Goal: Task Accomplishment & Management: Manage account settings

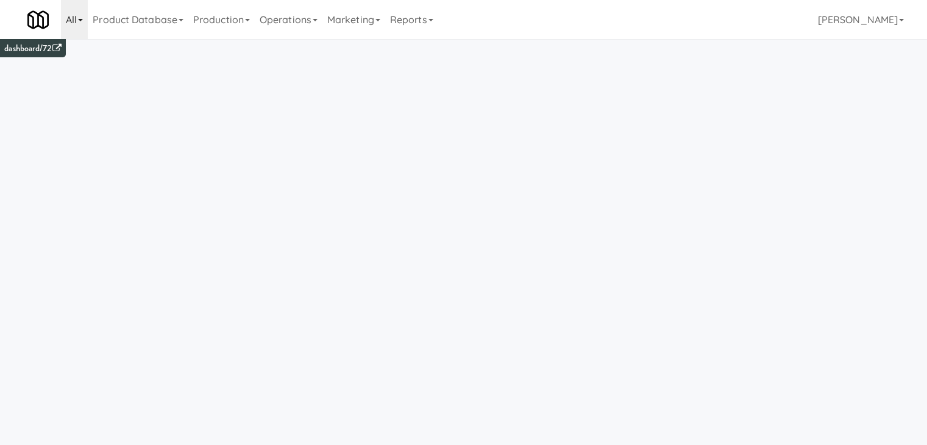
click at [81, 17] on link "All" at bounding box center [74, 19] width 27 height 39
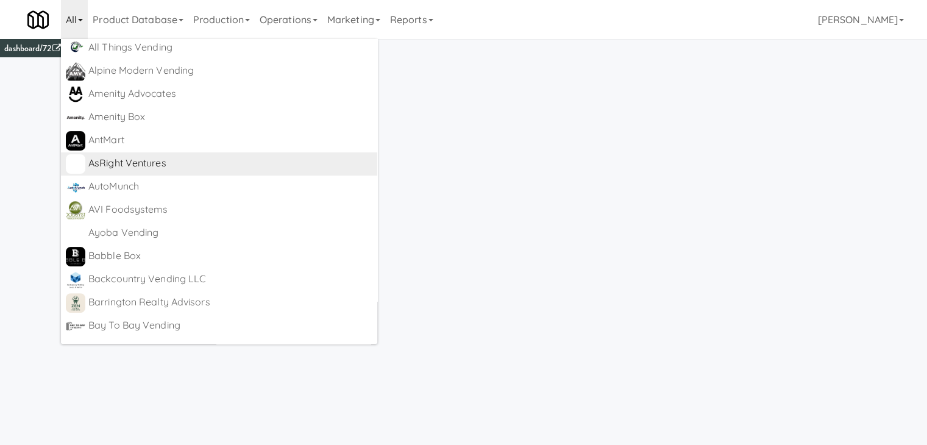
scroll to position [366, 0]
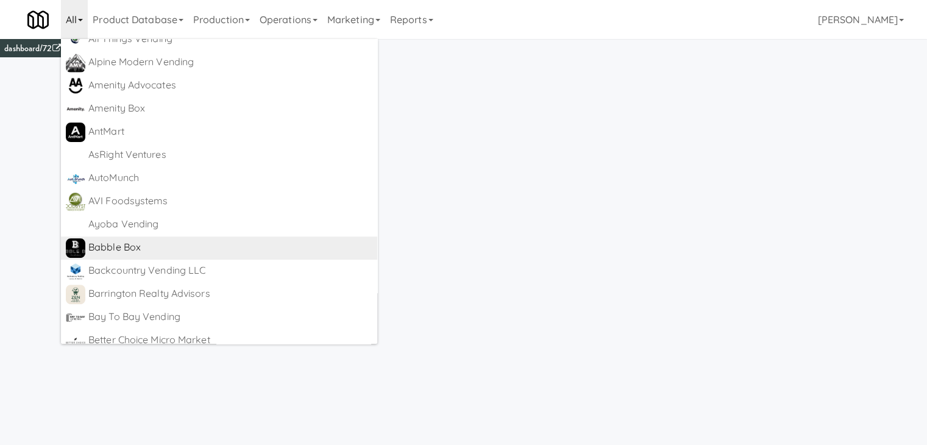
click at [136, 244] on div "Babble Box" at bounding box center [230, 247] width 284 height 18
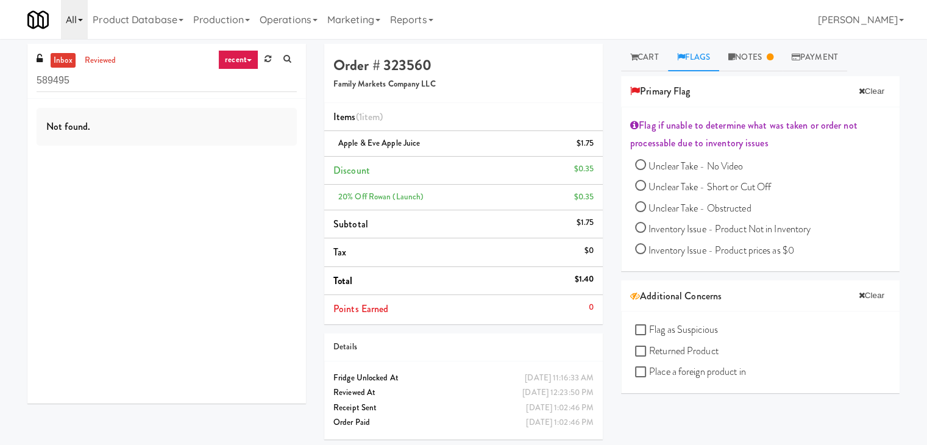
click at [83, 17] on link "All" at bounding box center [74, 19] width 27 height 39
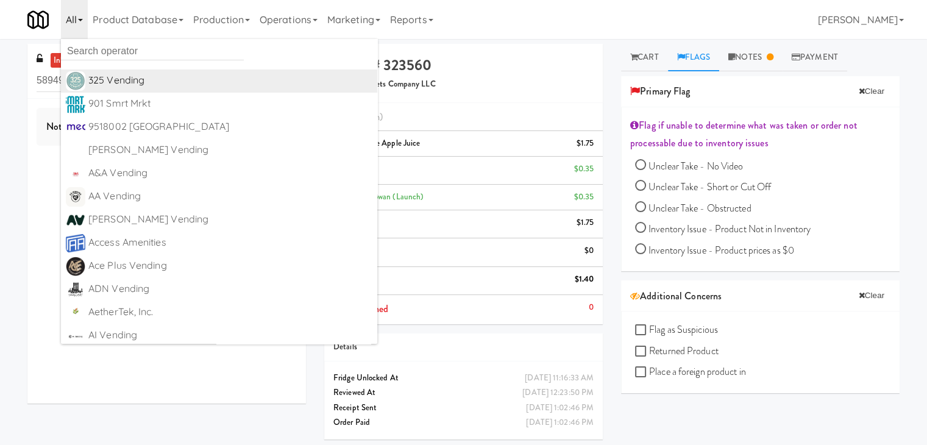
click at [124, 80] on div "325 Vending" at bounding box center [230, 80] width 284 height 18
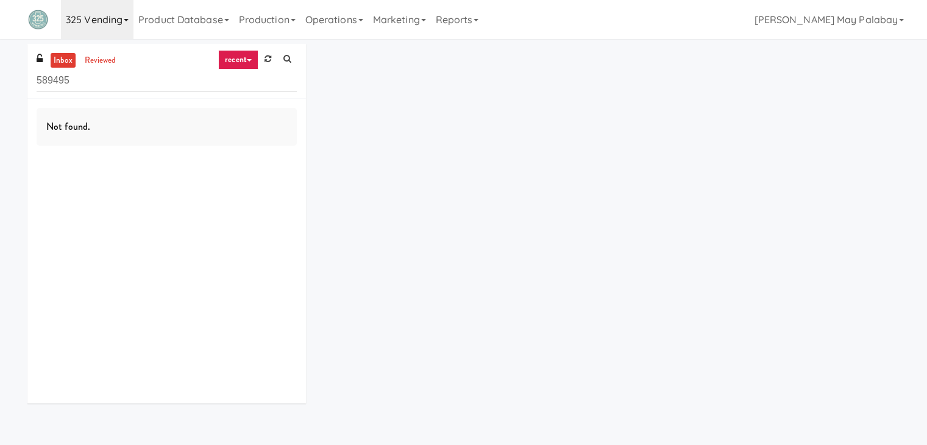
click at [126, 21] on icon at bounding box center [126, 20] width 5 height 2
click at [49, 20] on link at bounding box center [39, 19] width 43 height 39
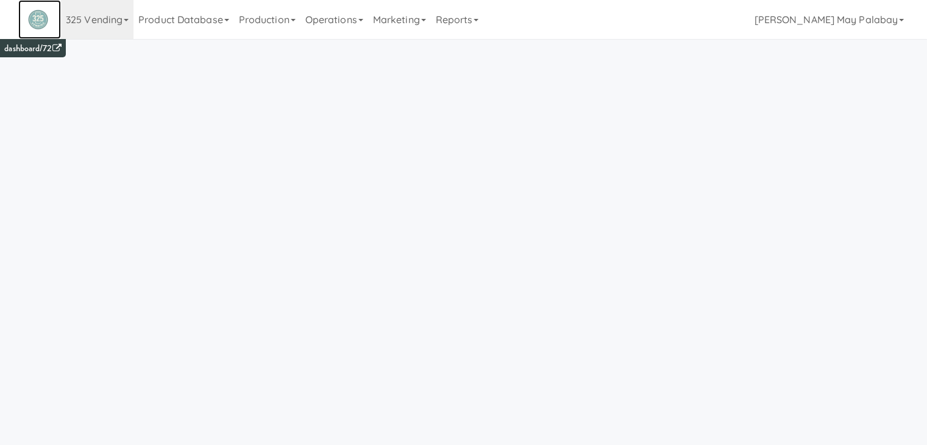
click at [49, 20] on link at bounding box center [39, 19] width 43 height 39
click at [37, 23] on img at bounding box center [37, 19] width 21 height 21
click at [37, 18] on img at bounding box center [37, 19] width 21 height 21
click at [165, 18] on link "Product Database" at bounding box center [183, 19] width 101 height 39
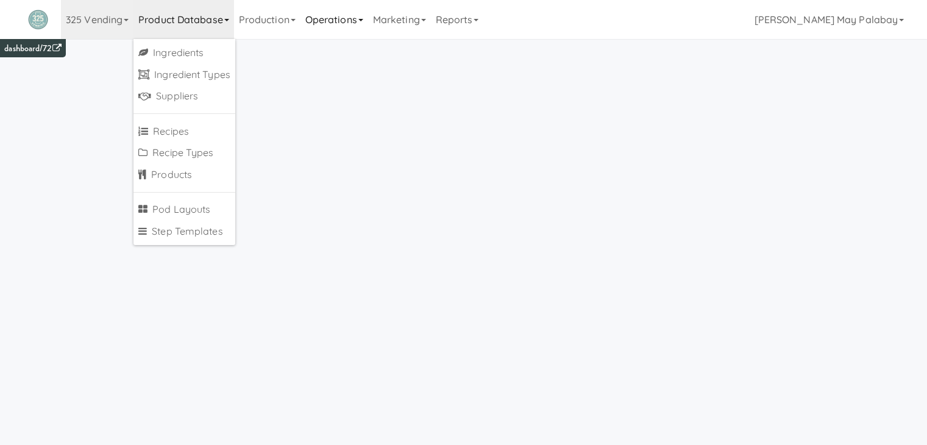
click at [319, 23] on link "Operations" at bounding box center [334, 19] width 68 height 39
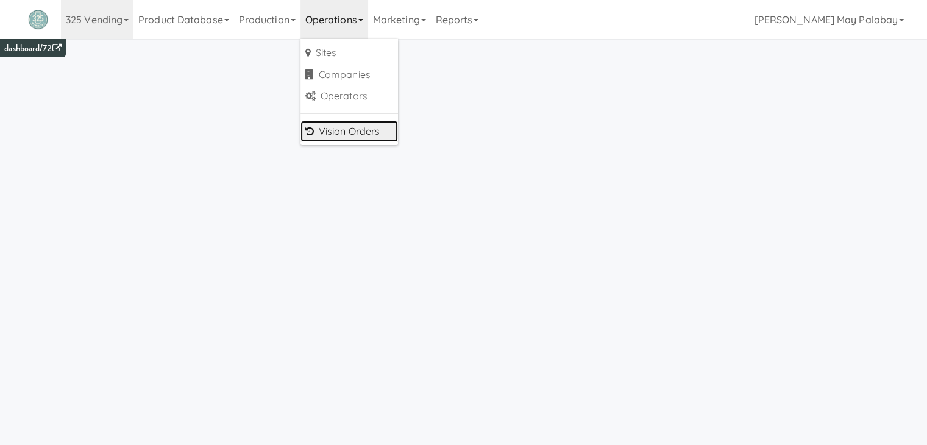
click at [361, 135] on link "Vision Orders" at bounding box center [348, 132] width 97 height 22
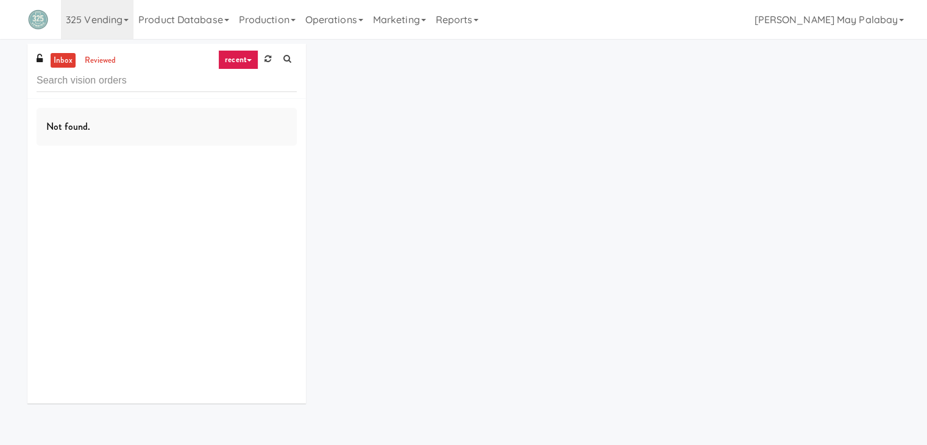
click at [251, 60] on icon at bounding box center [249, 60] width 5 height 2
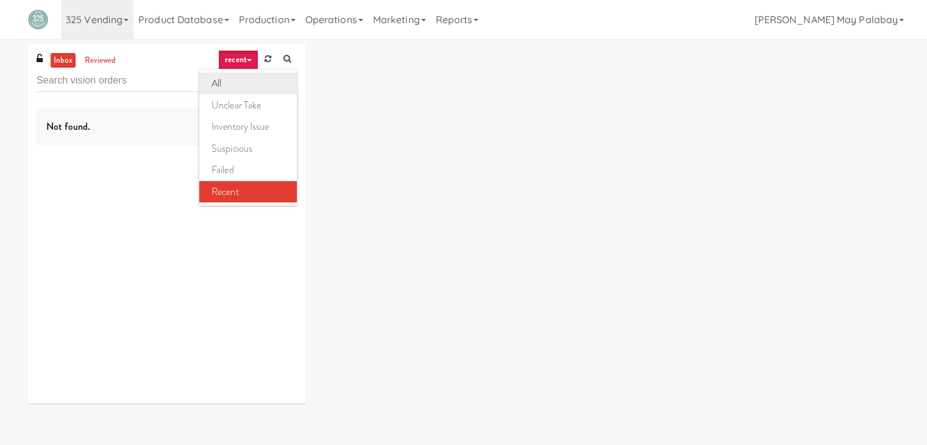
click at [244, 83] on link "all" at bounding box center [247, 83] width 97 height 22
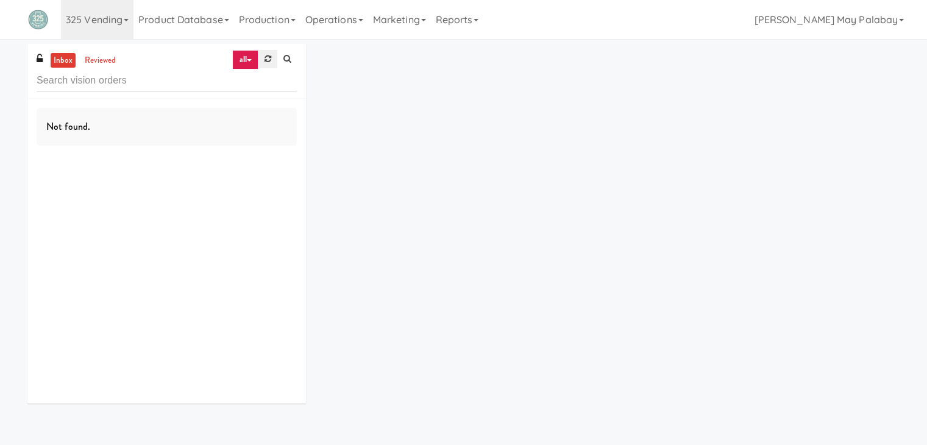
click at [268, 57] on icon at bounding box center [267, 59] width 7 height 8
click at [127, 19] on icon at bounding box center [126, 20] width 5 height 2
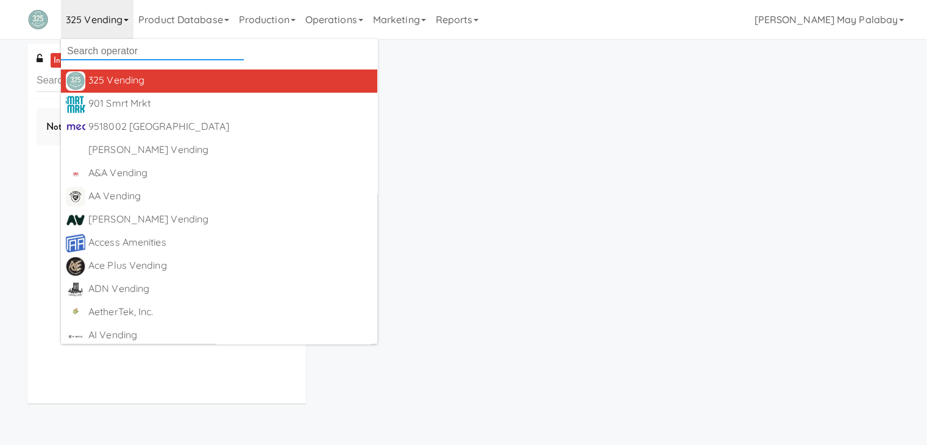
click at [177, 52] on input "text" at bounding box center [152, 51] width 183 height 18
type input "all"
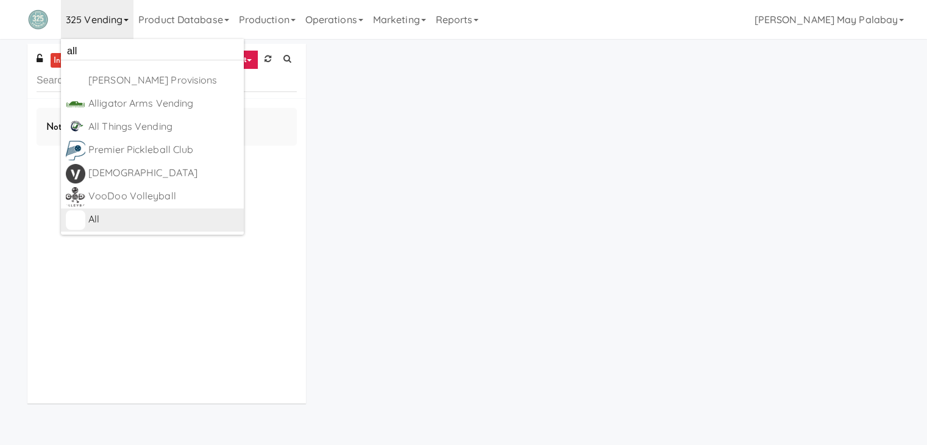
click at [117, 220] on div "All" at bounding box center [163, 219] width 150 height 18
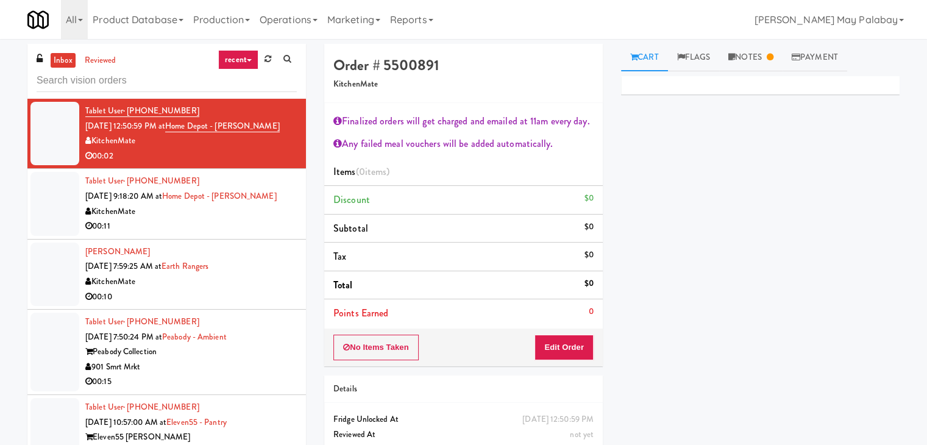
click at [777, 196] on div "Primary Flag Clear Flag if unable to determine what was taken or order not proc…" at bounding box center [760, 304] width 278 height 457
click at [177, 282] on div "KitchenMate" at bounding box center [190, 281] width 211 height 15
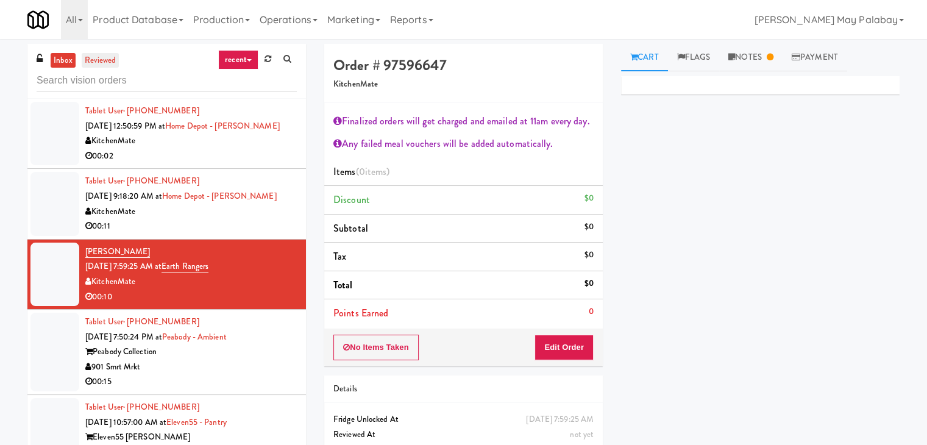
click at [103, 58] on link "reviewed" at bounding box center [101, 60] width 38 height 15
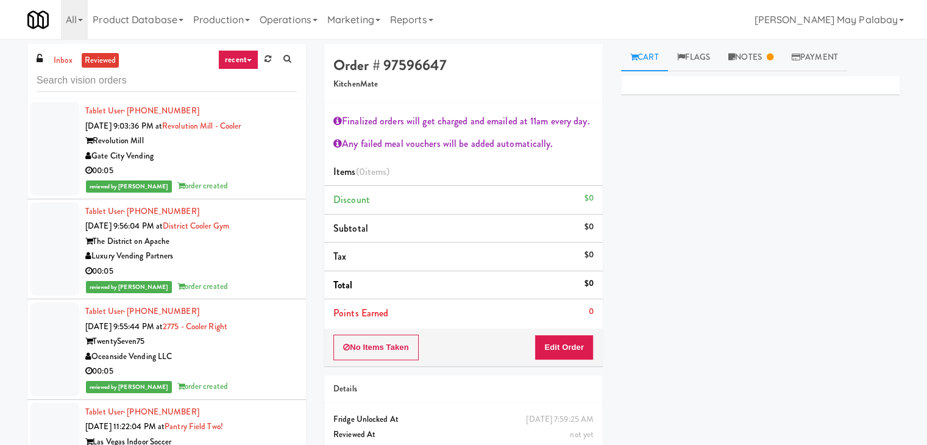
click at [175, 350] on div "Oceanside Vending LLC" at bounding box center [190, 356] width 211 height 15
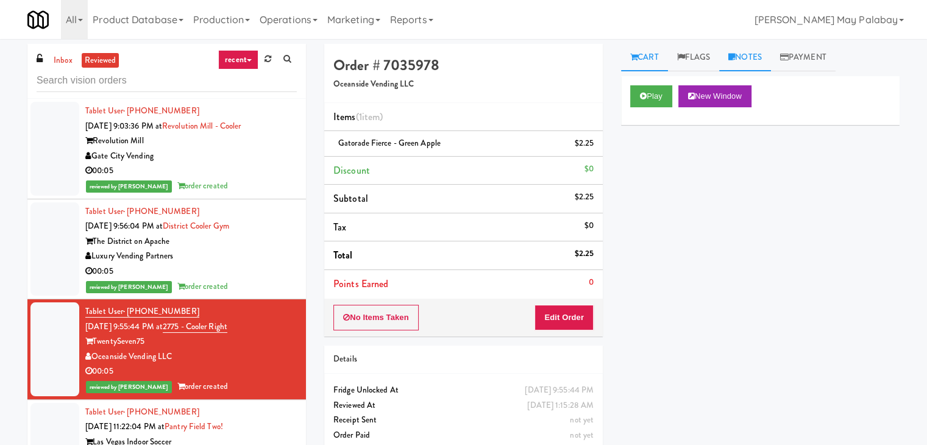
click at [751, 52] on link "Notes" at bounding box center [745, 57] width 52 height 27
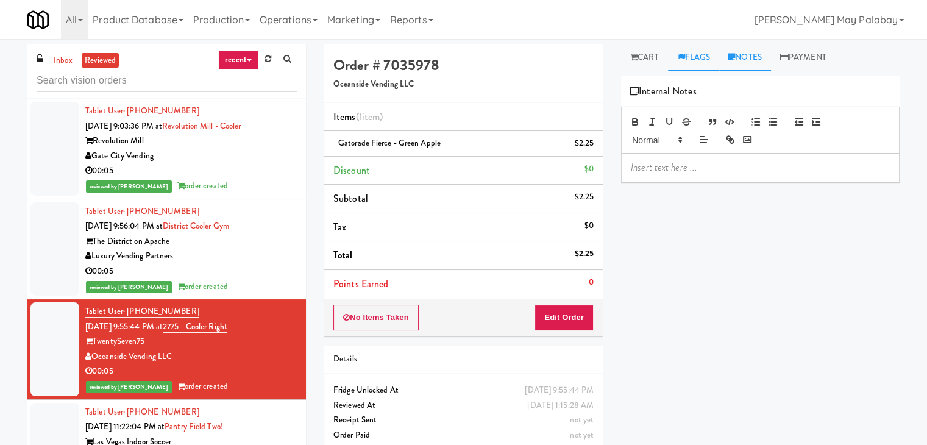
click at [695, 59] on link "Flags" at bounding box center [694, 57] width 52 height 27
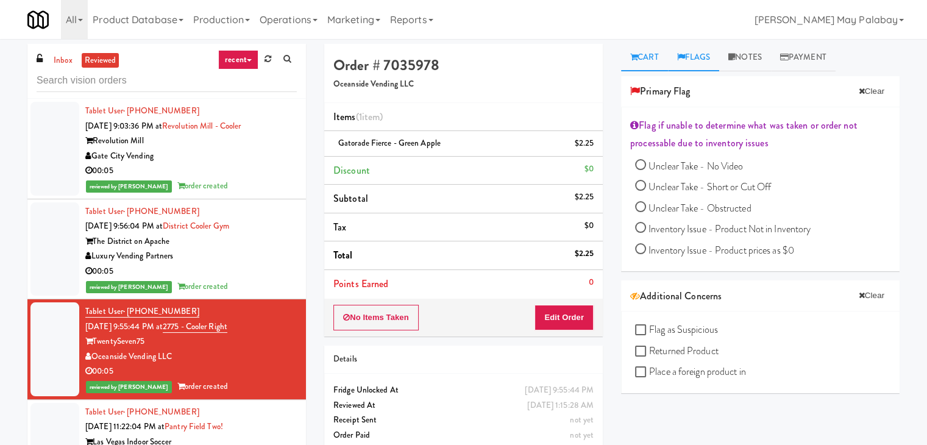
click at [636, 65] on link "Cart" at bounding box center [644, 57] width 47 height 27
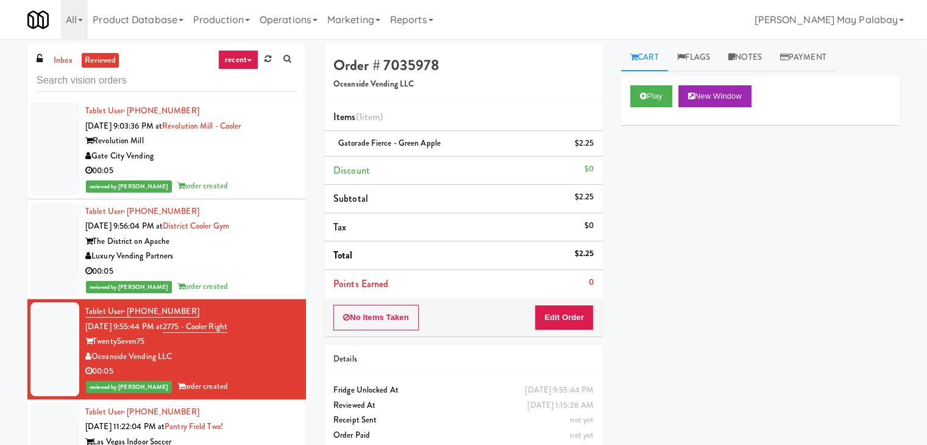
click at [797, 247] on div "Play New Window Primary Flag Clear Flag if unable to determine what was taken o…" at bounding box center [760, 304] width 278 height 457
click at [250, 267] on div "00:05" at bounding box center [190, 271] width 211 height 15
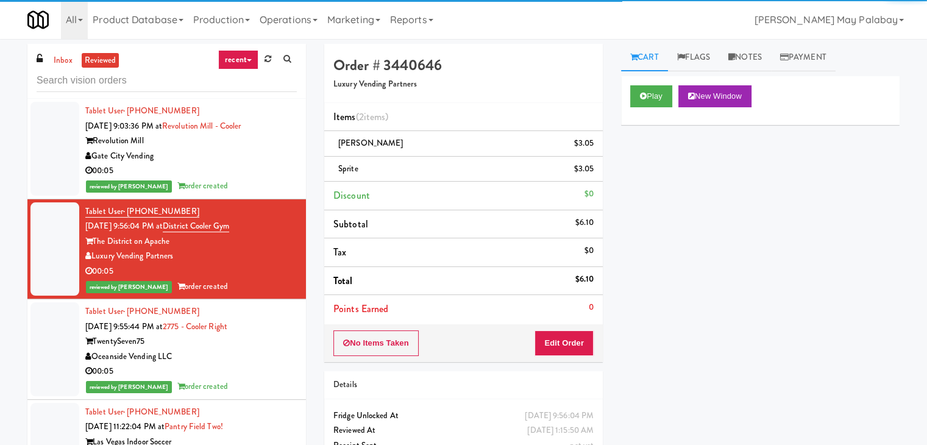
click at [238, 154] on div "Gate City Vending" at bounding box center [190, 156] width 211 height 15
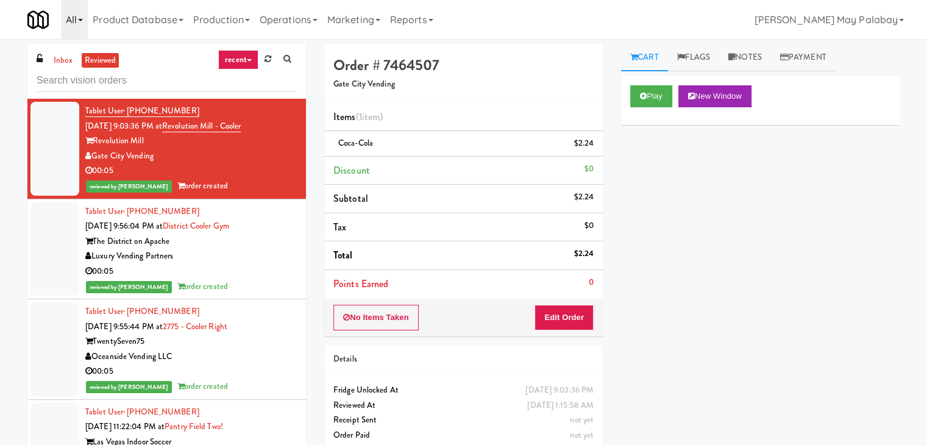
click at [79, 22] on link "All" at bounding box center [74, 19] width 27 height 39
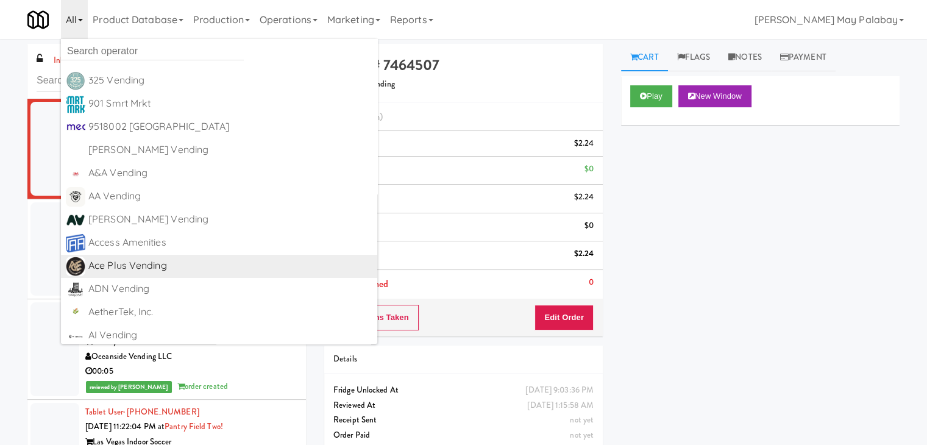
click at [170, 263] on div "Ace Plus Vending" at bounding box center [230, 265] width 284 height 18
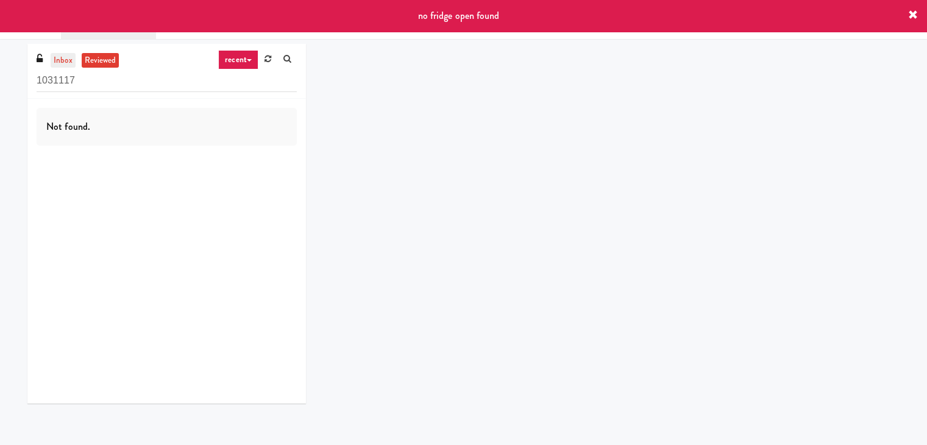
click at [61, 62] on link "inbox" at bounding box center [63, 60] width 25 height 15
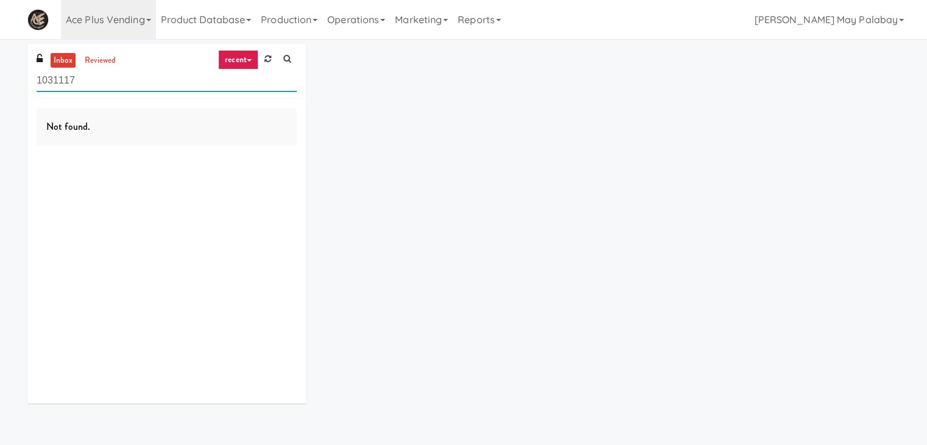
click at [78, 86] on input "1031117" at bounding box center [167, 80] width 260 height 23
type input "1"
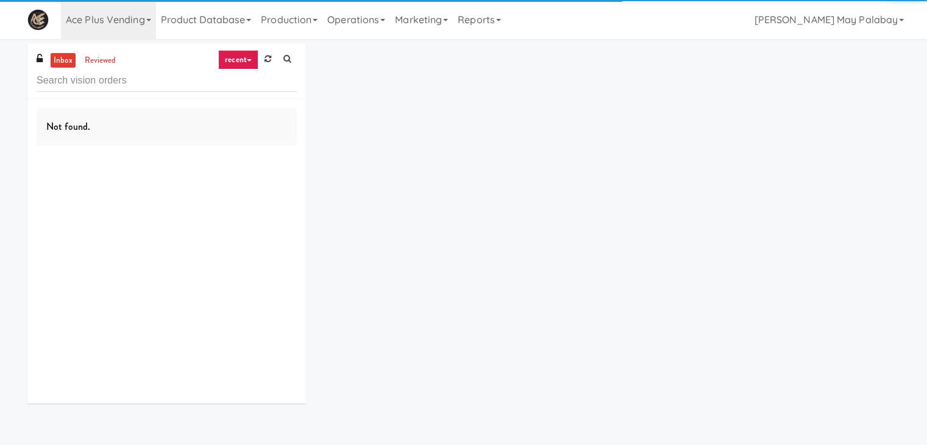
click at [63, 57] on link "inbox" at bounding box center [63, 60] width 25 height 15
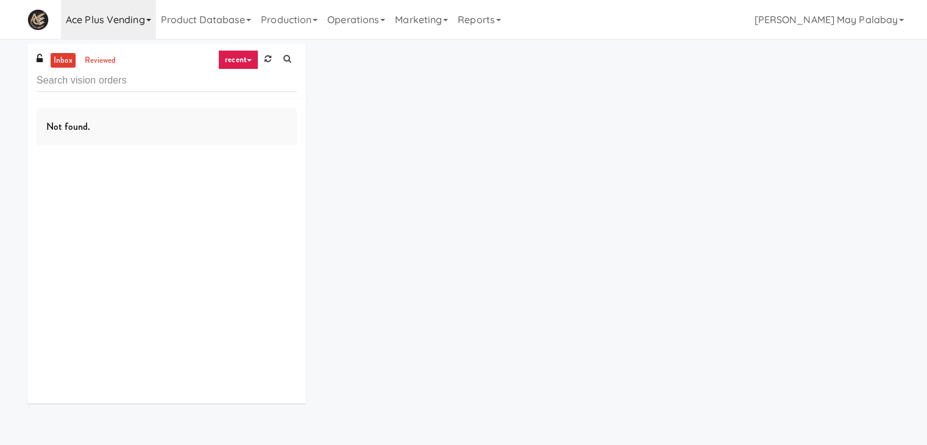
click at [149, 16] on link "Ace Plus Vending" at bounding box center [108, 19] width 95 height 39
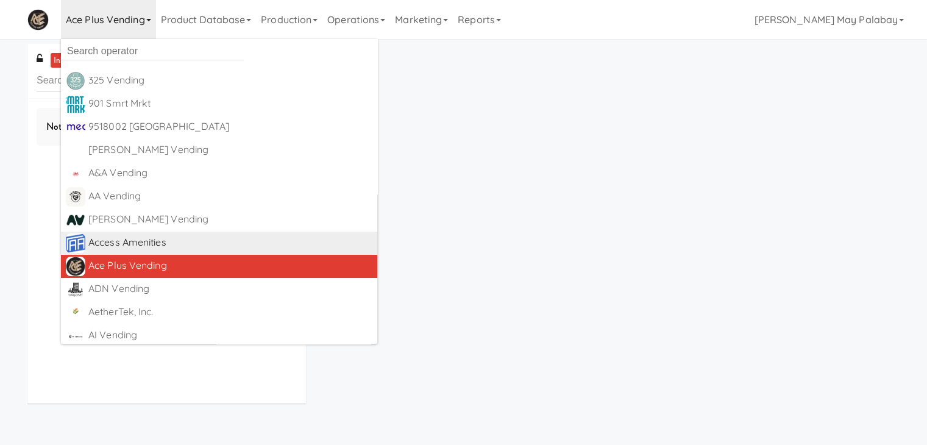
click at [119, 237] on div "Access Amenities" at bounding box center [230, 242] width 284 height 18
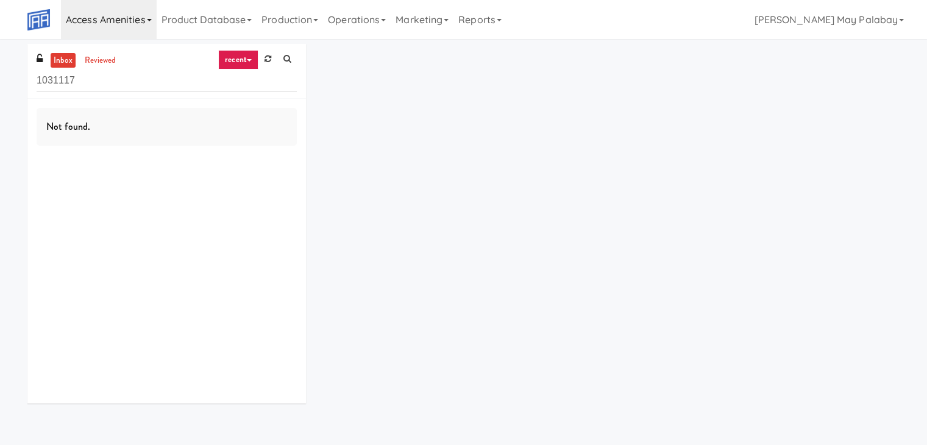
click at [146, 17] on link "Access Amenities" at bounding box center [109, 19] width 96 height 39
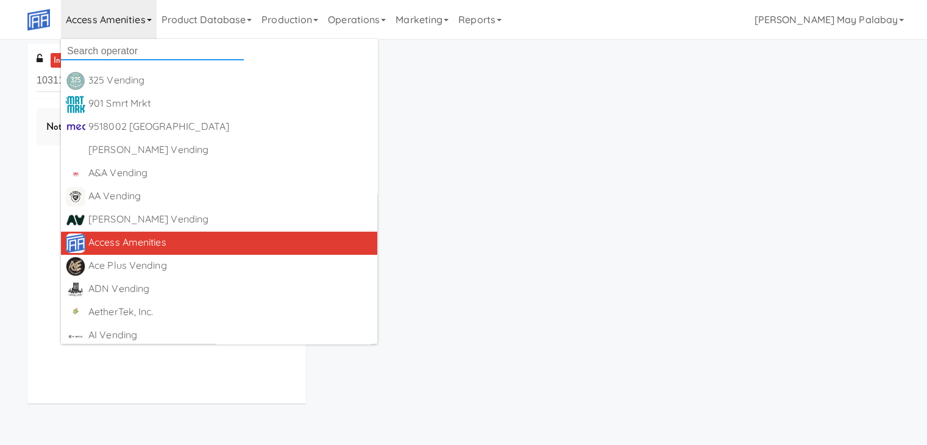
click at [190, 50] on input "text" at bounding box center [152, 51] width 183 height 18
type input "all"
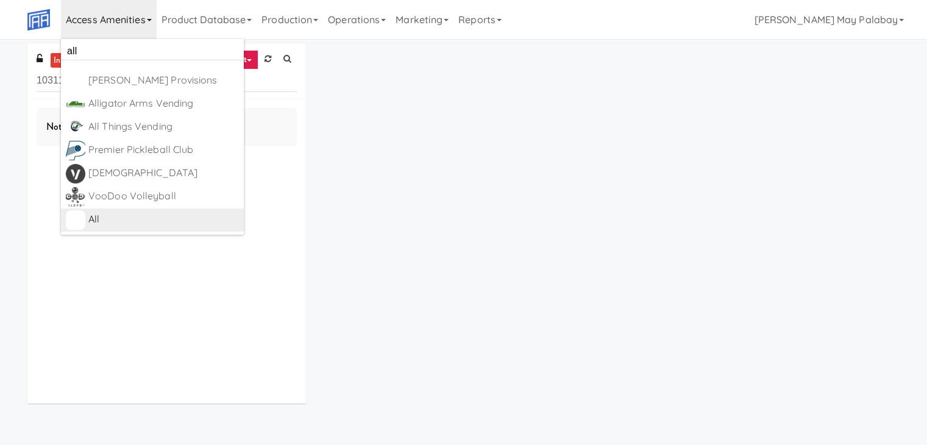
click at [133, 224] on div "All" at bounding box center [163, 219] width 150 height 18
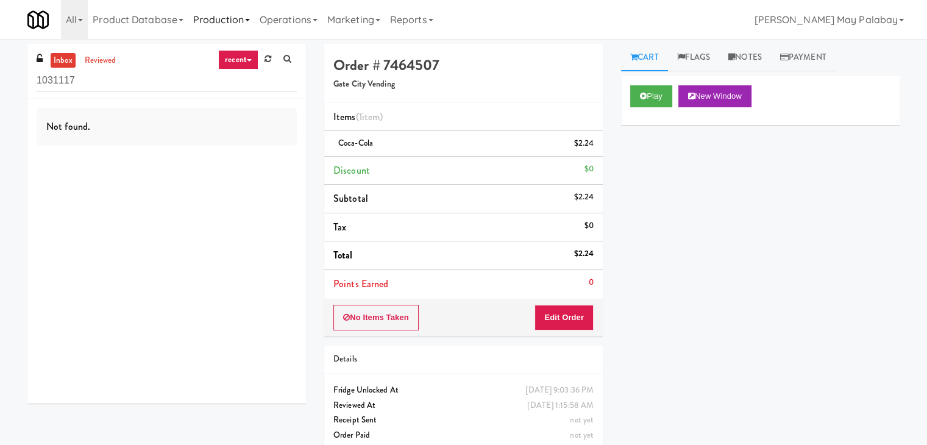
click at [250, 19] on icon at bounding box center [247, 20] width 5 height 2
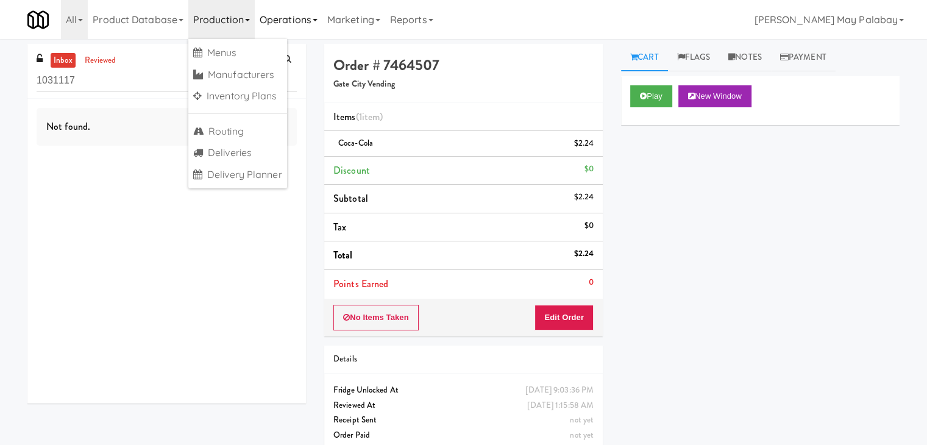
click at [319, 20] on link "Operations" at bounding box center [289, 19] width 68 height 39
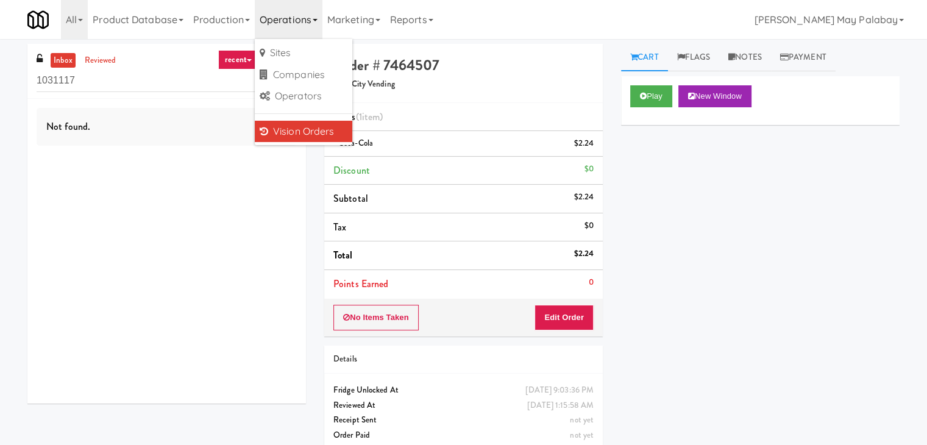
click at [298, 127] on link "Vision Orders" at bounding box center [303, 132] width 97 height 22
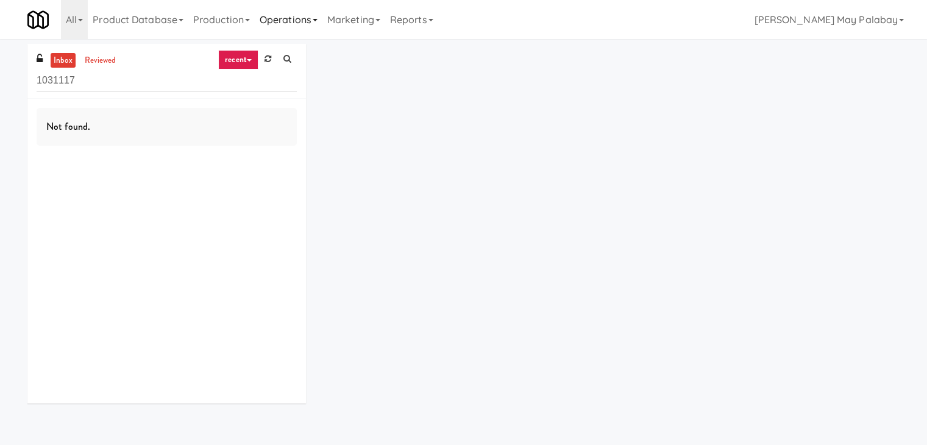
click at [318, 18] on link "Operations" at bounding box center [289, 19] width 68 height 39
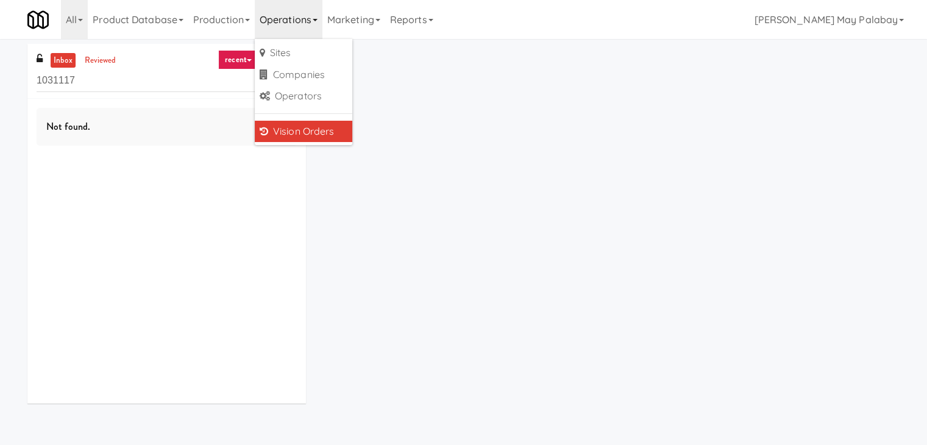
click at [318, 136] on link "Vision Orders" at bounding box center [303, 132] width 97 height 22
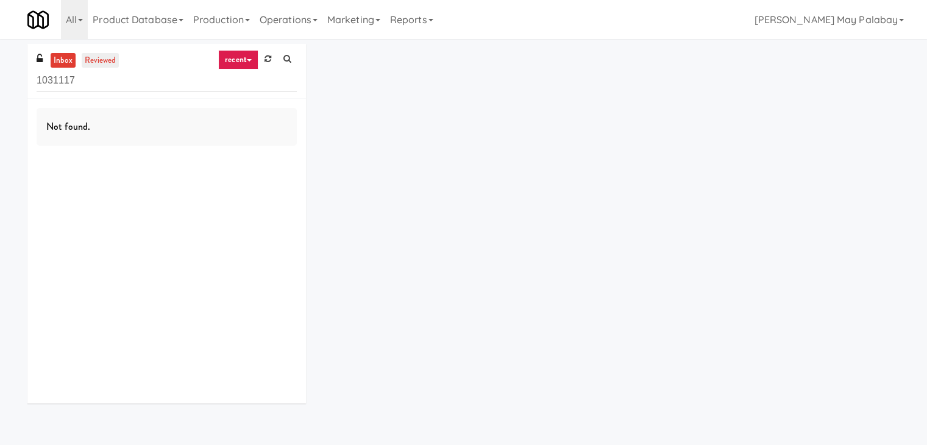
click at [99, 57] on link "reviewed" at bounding box center [101, 60] width 38 height 15
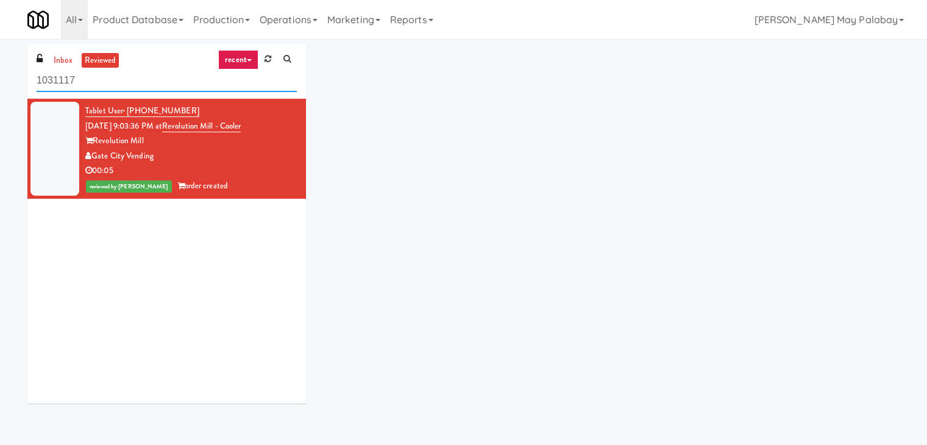
drag, startPoint x: 90, startPoint y: 77, endPoint x: 25, endPoint y: 79, distance: 65.2
click at [25, 79] on div "inbox reviewed recent all unclear take inventory issue suspicious failed recent…" at bounding box center [166, 228] width 297 height 369
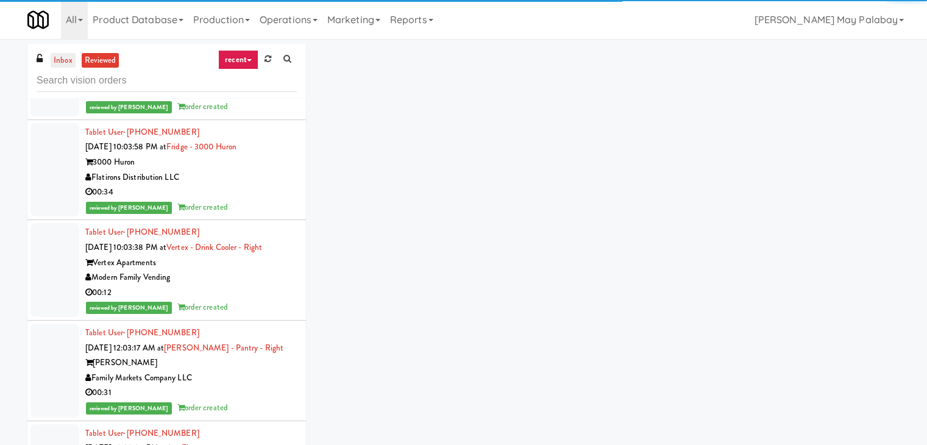
scroll to position [1003, 0]
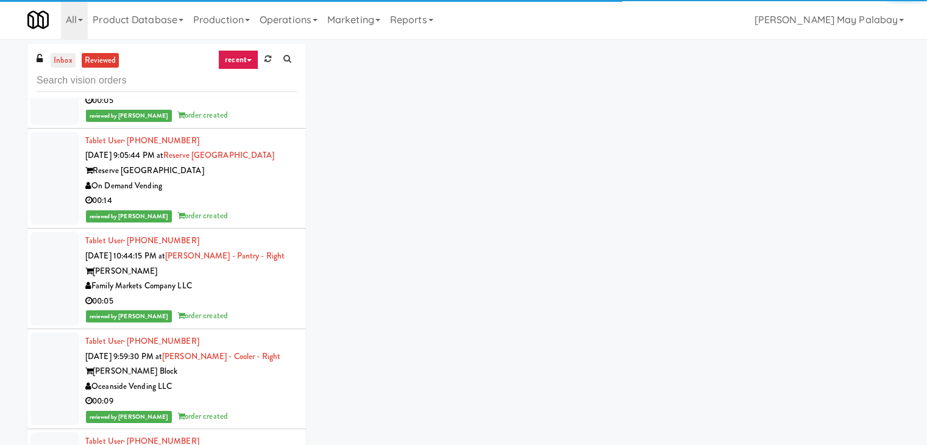
click at [65, 57] on link "inbox" at bounding box center [63, 60] width 25 height 15
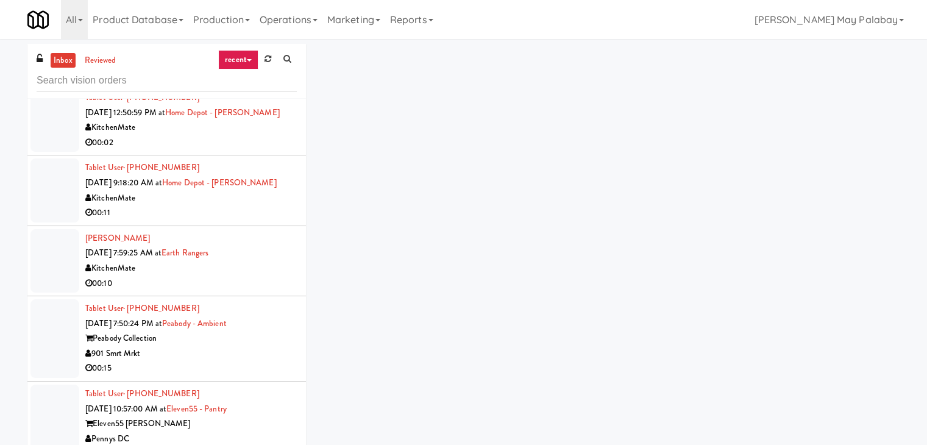
scroll to position [0, 0]
